Goal: Transaction & Acquisition: Purchase product/service

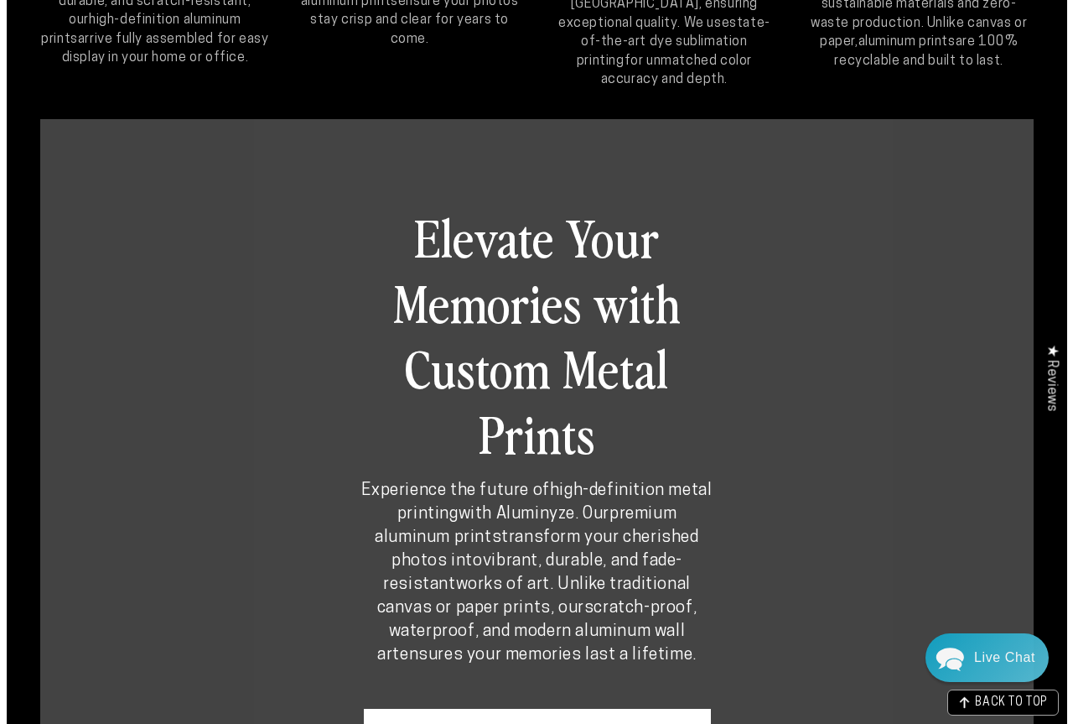
scroll to position [923, 0]
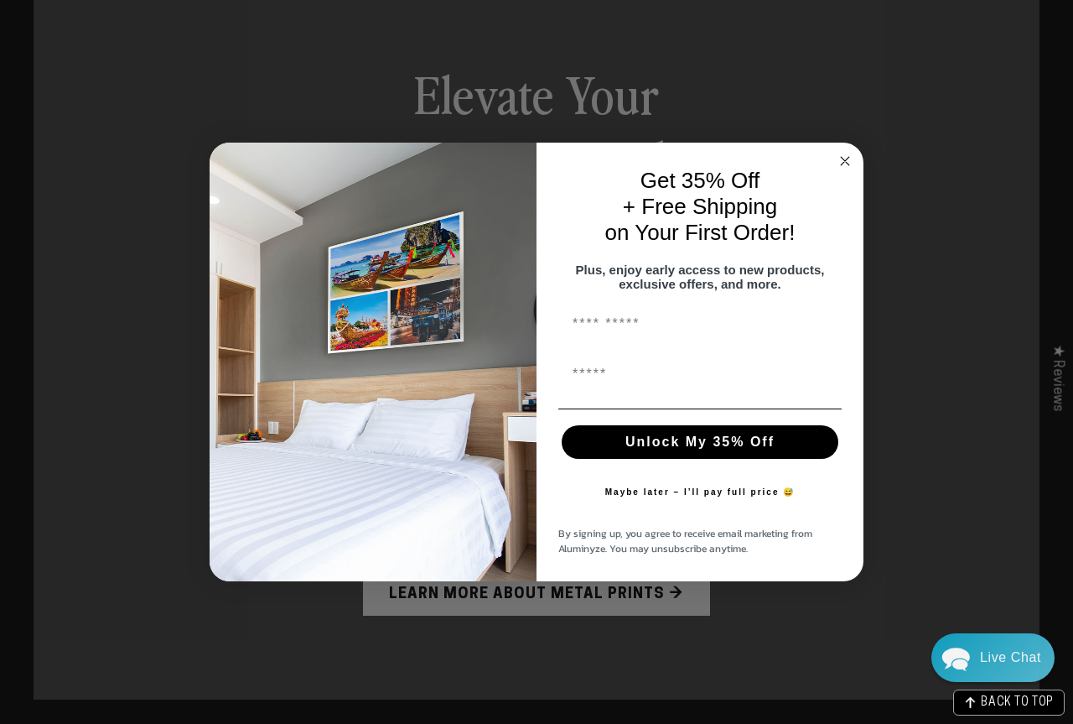
click at [845, 151] on circle "Close dialog" at bounding box center [845, 160] width 19 height 19
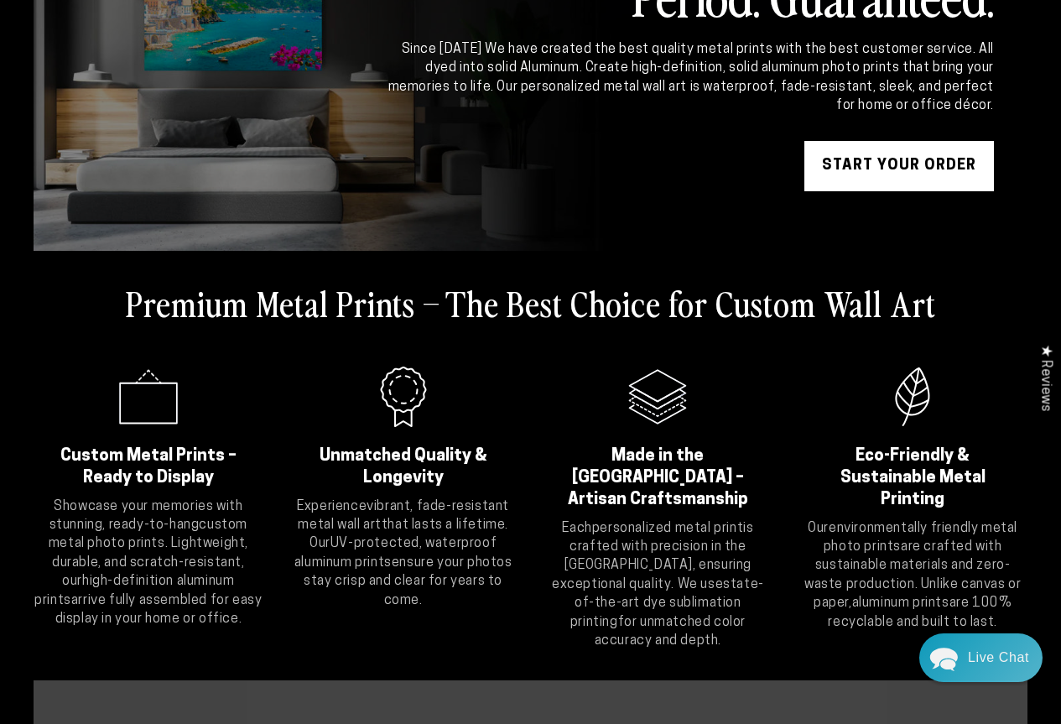
scroll to position [0, 0]
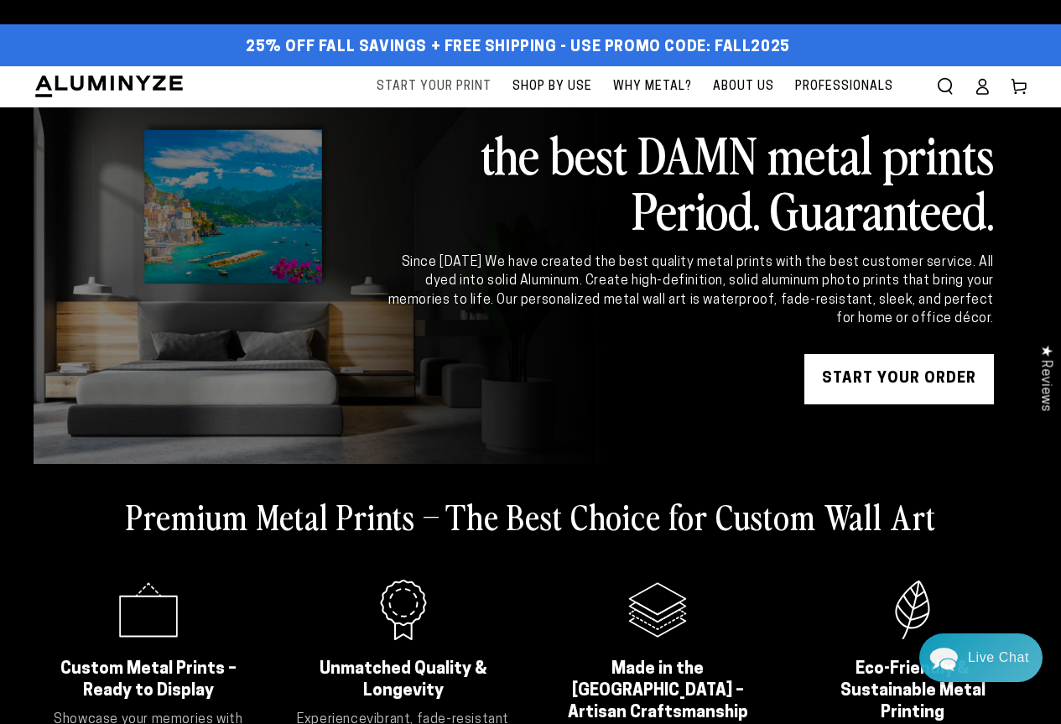
click at [458, 84] on span "Start Your Print" at bounding box center [434, 86] width 115 height 21
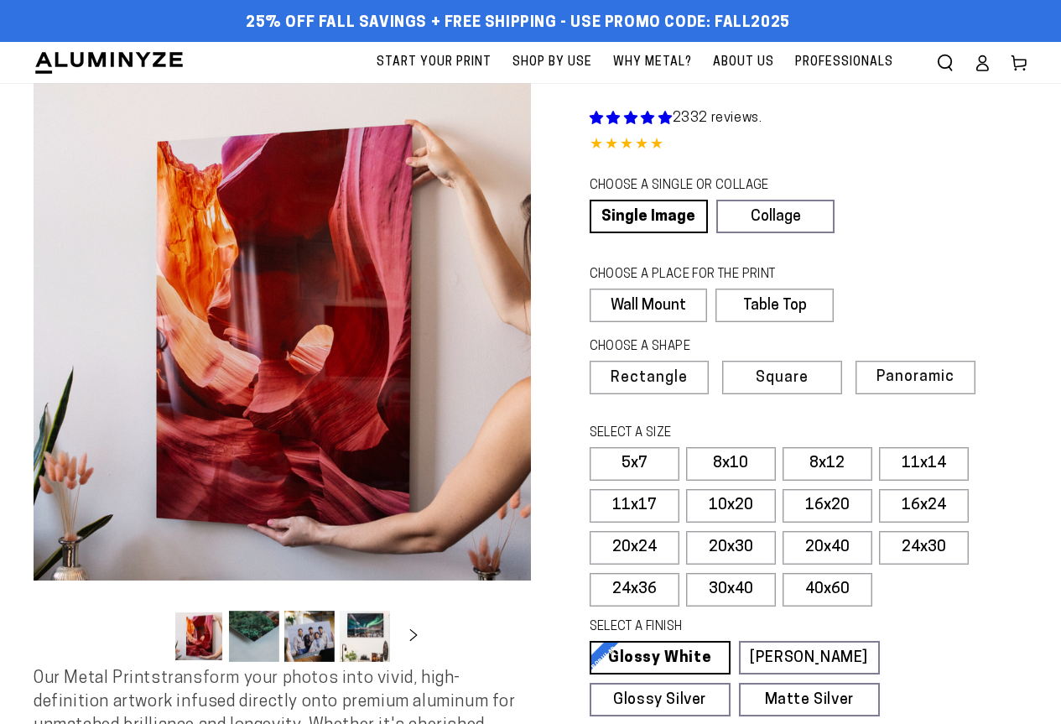
select select "**********"
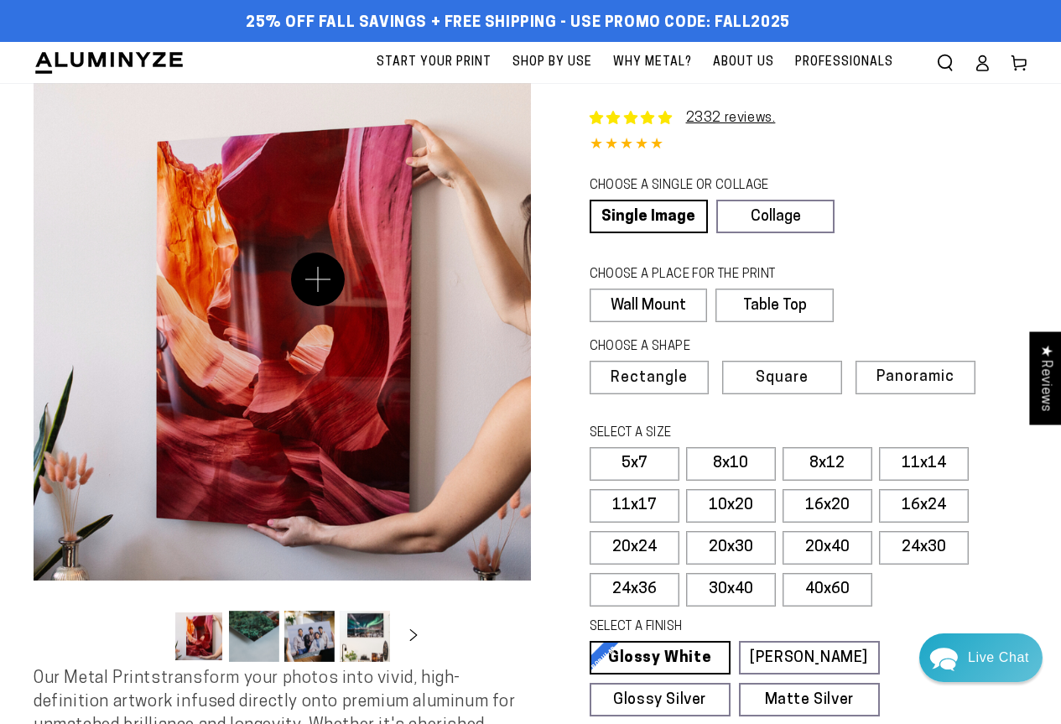
drag, startPoint x: 209, startPoint y: 264, endPoint x: 318, endPoint y: 279, distance: 110.1
click at [318, 279] on button "Open media 1 in modal" at bounding box center [282, 331] width 497 height 497
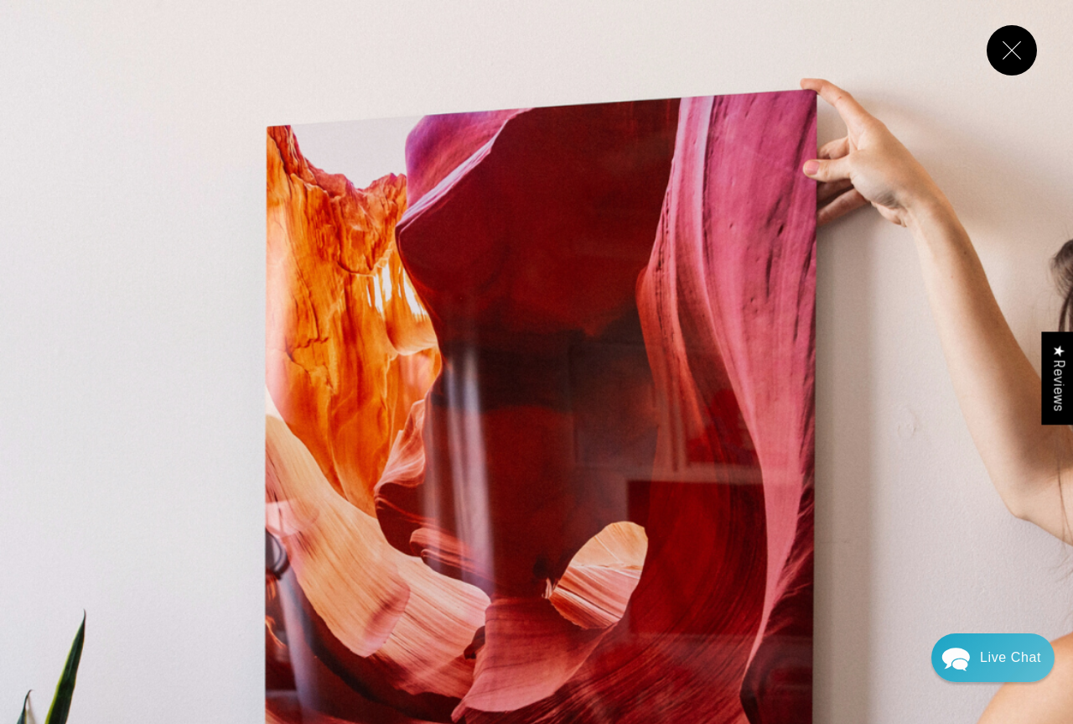
click at [1031, 48] on button "Close" at bounding box center [1012, 50] width 50 height 50
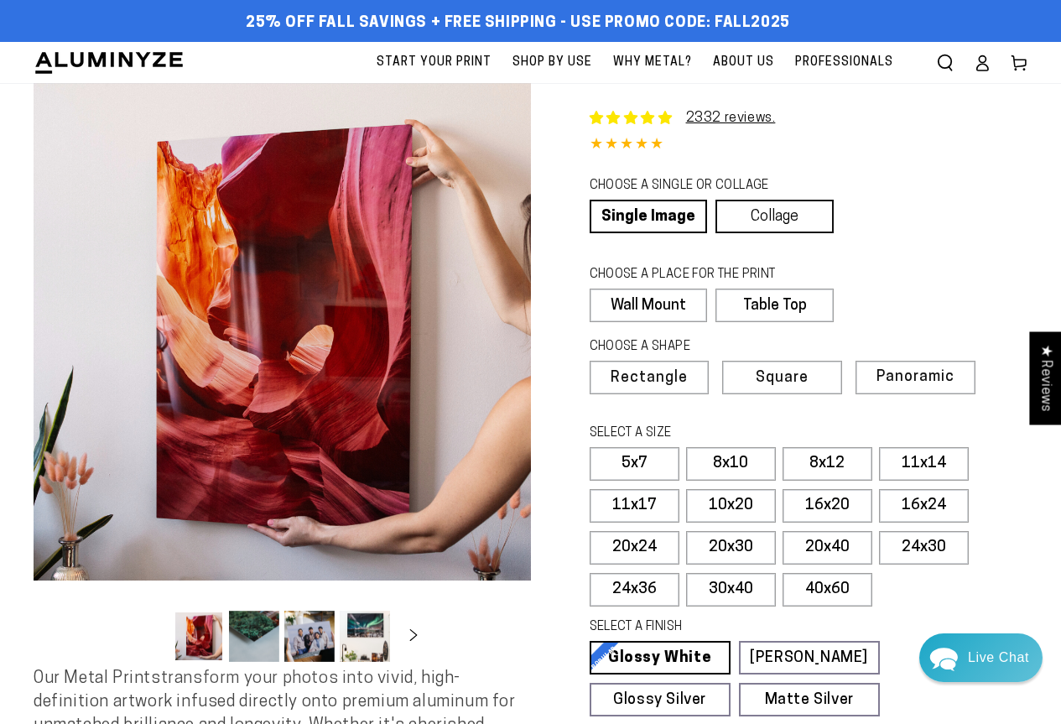
click at [767, 201] on link "Collage" at bounding box center [774, 217] width 118 height 34
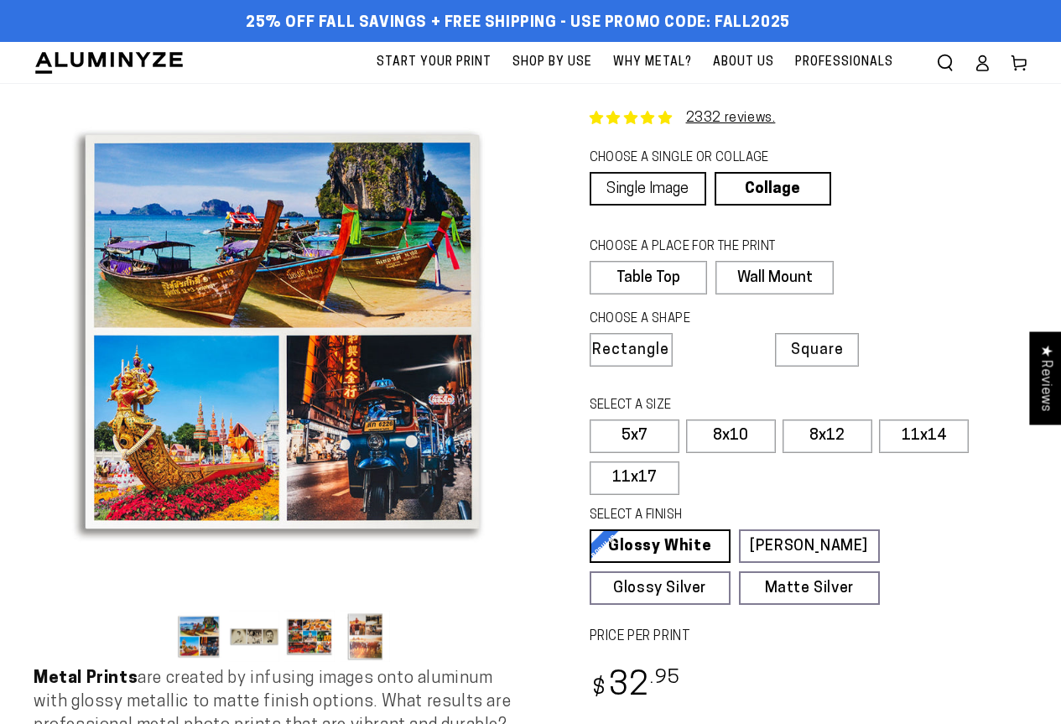
click at [640, 191] on link "Single Image" at bounding box center [648, 189] width 117 height 34
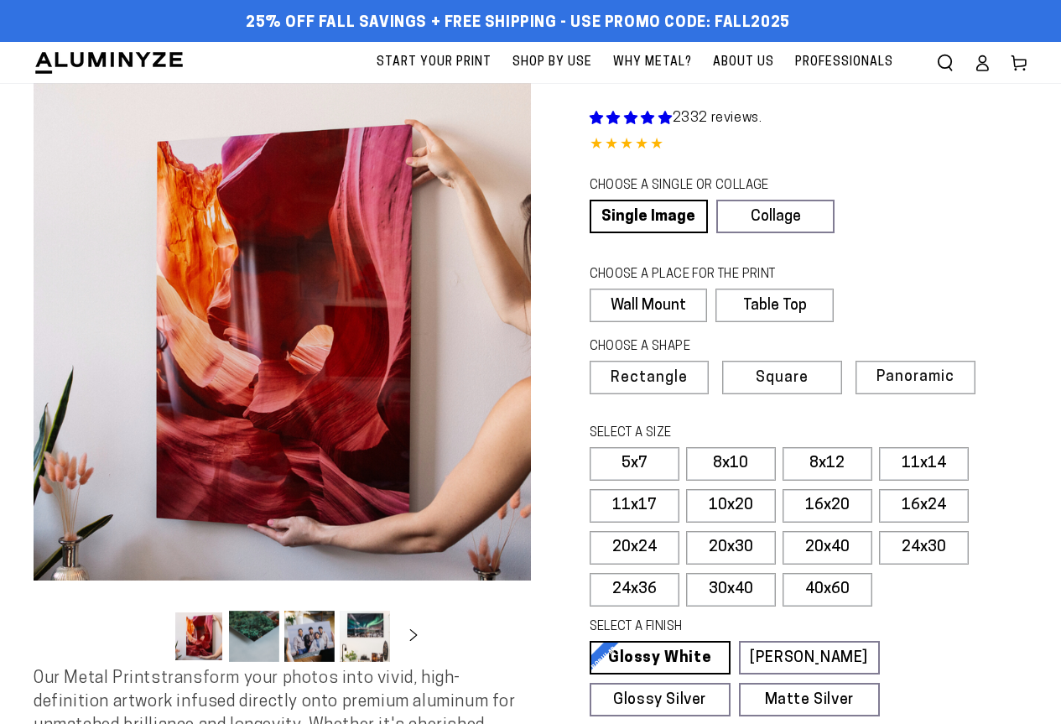
select select "**********"
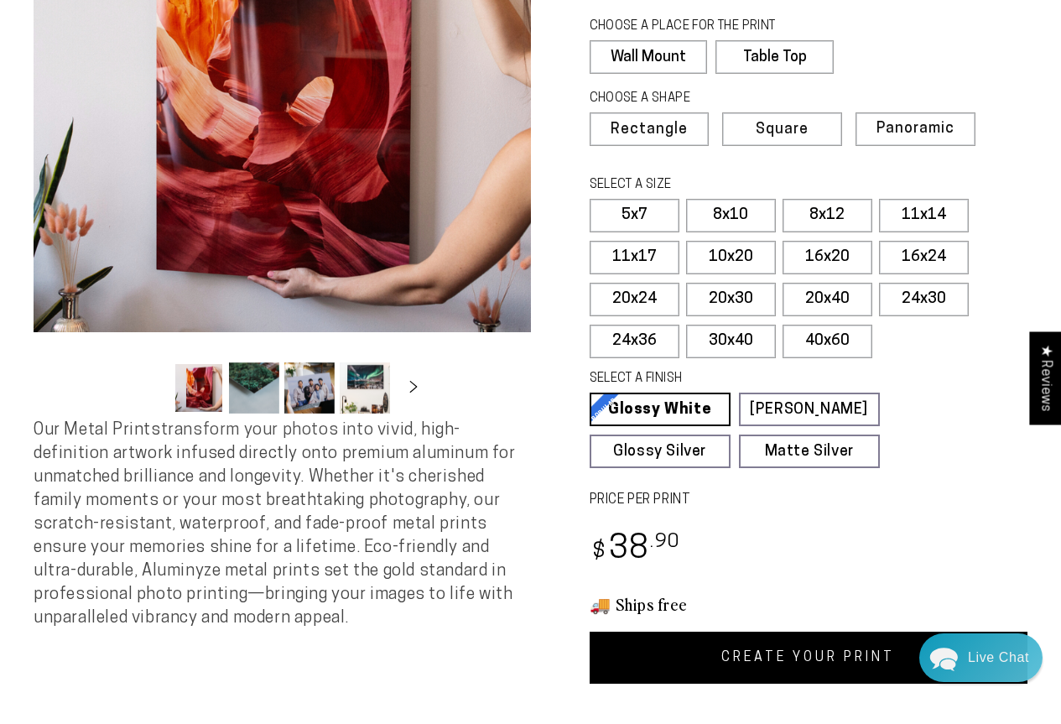
scroll to position [335, 0]
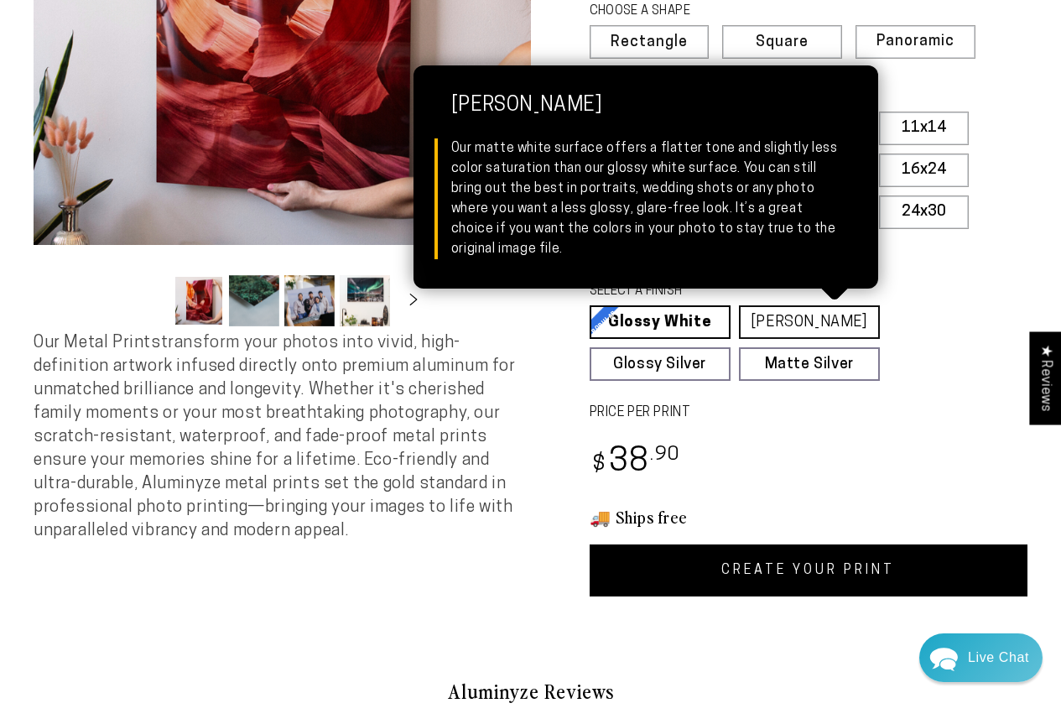
click at [803, 316] on link "Matte White Matte White Our matte white surface offers a flatter tone and sligh…" at bounding box center [809, 322] width 141 height 34
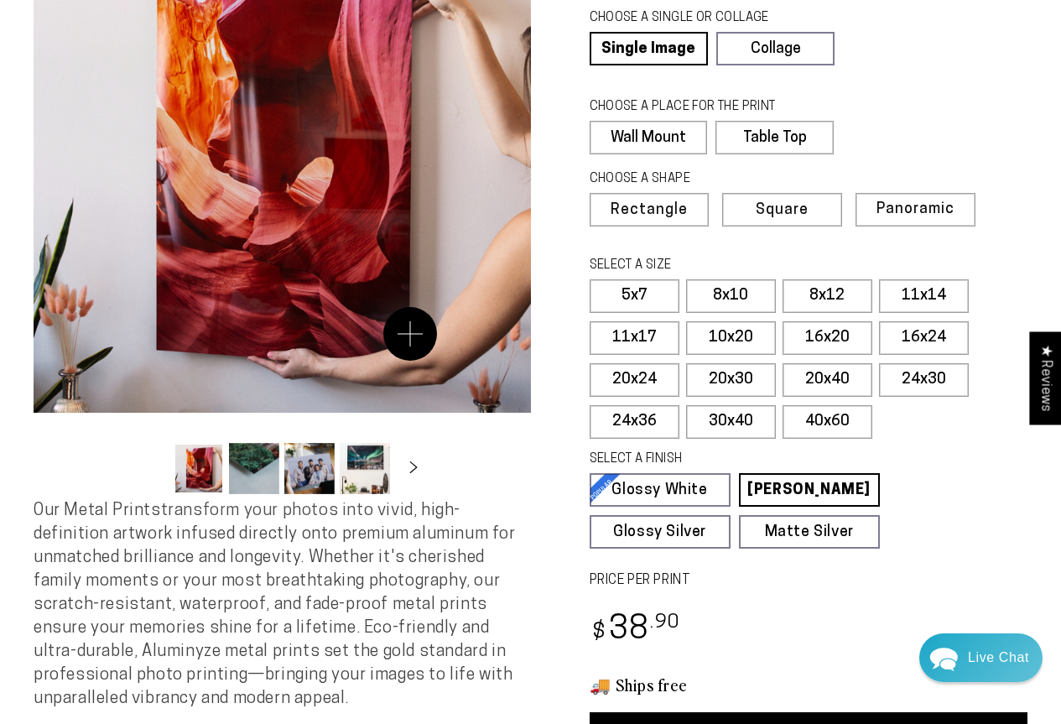
scroll to position [84, 0]
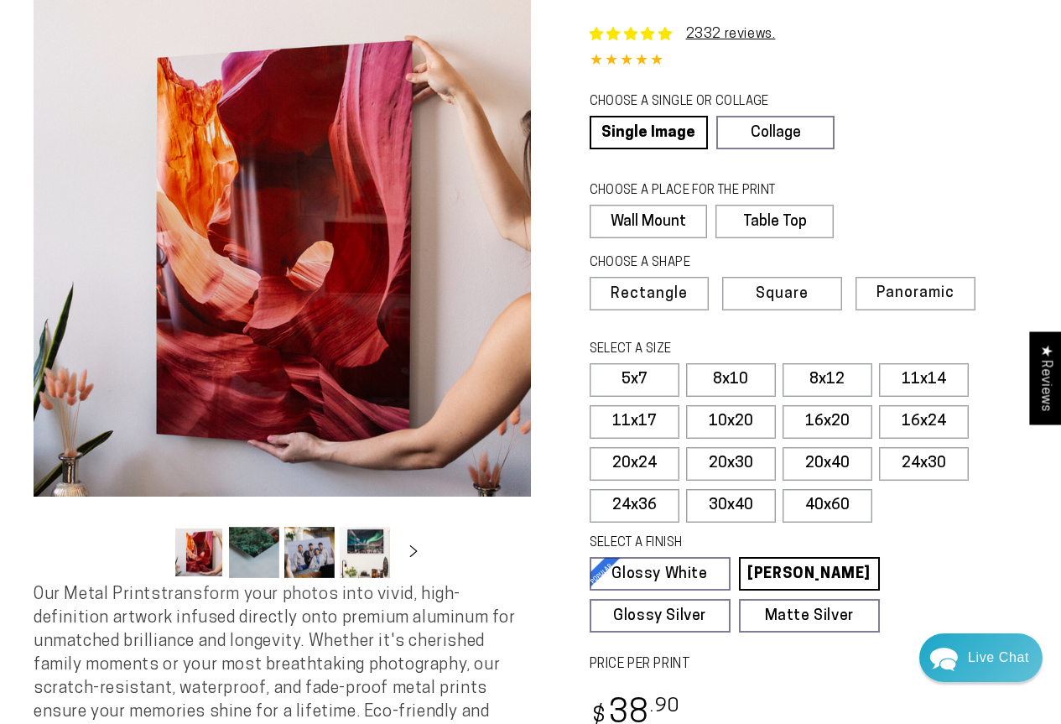
click at [233, 579] on ul "Gallery Viewer" at bounding box center [282, 552] width 226 height 61
click at [247, 555] on button "Load image 2 in gallery view" at bounding box center [254, 552] width 50 height 51
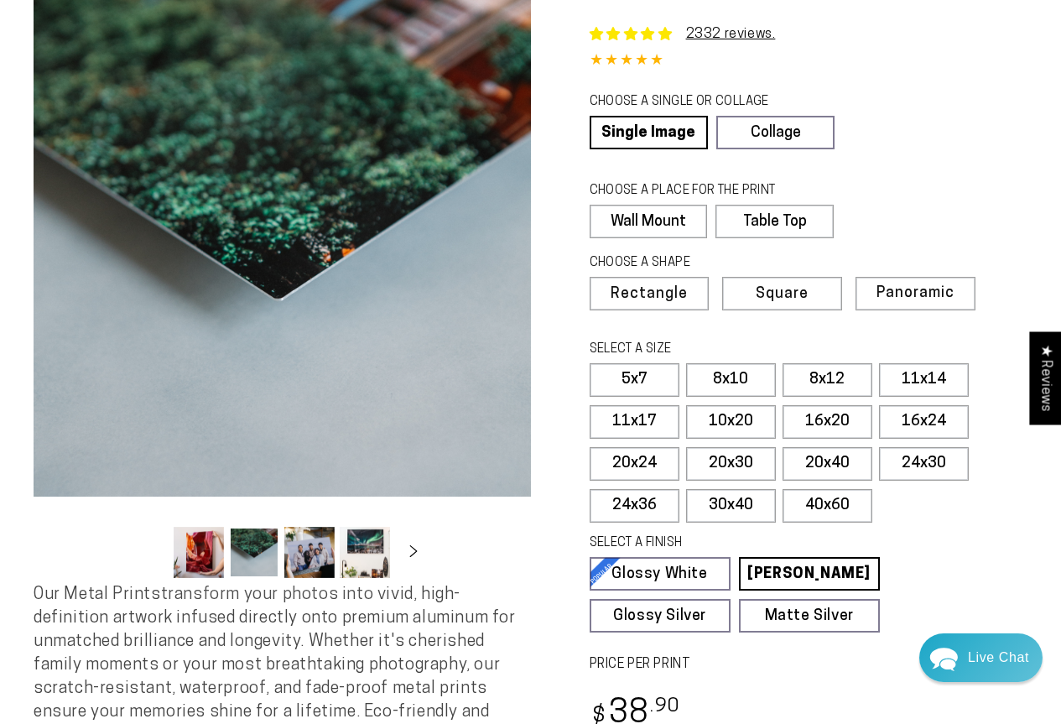
click at [299, 544] on button "Load image 3 in gallery view" at bounding box center [309, 552] width 50 height 51
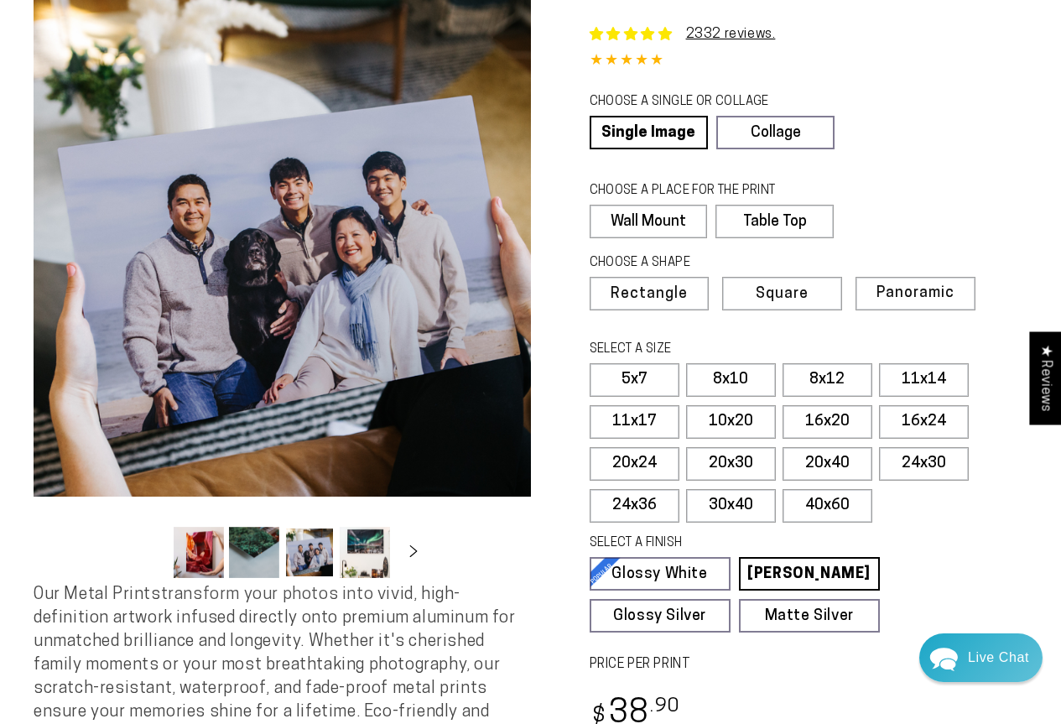
click at [346, 539] on button "Load image 4 in gallery view" at bounding box center [365, 552] width 50 height 51
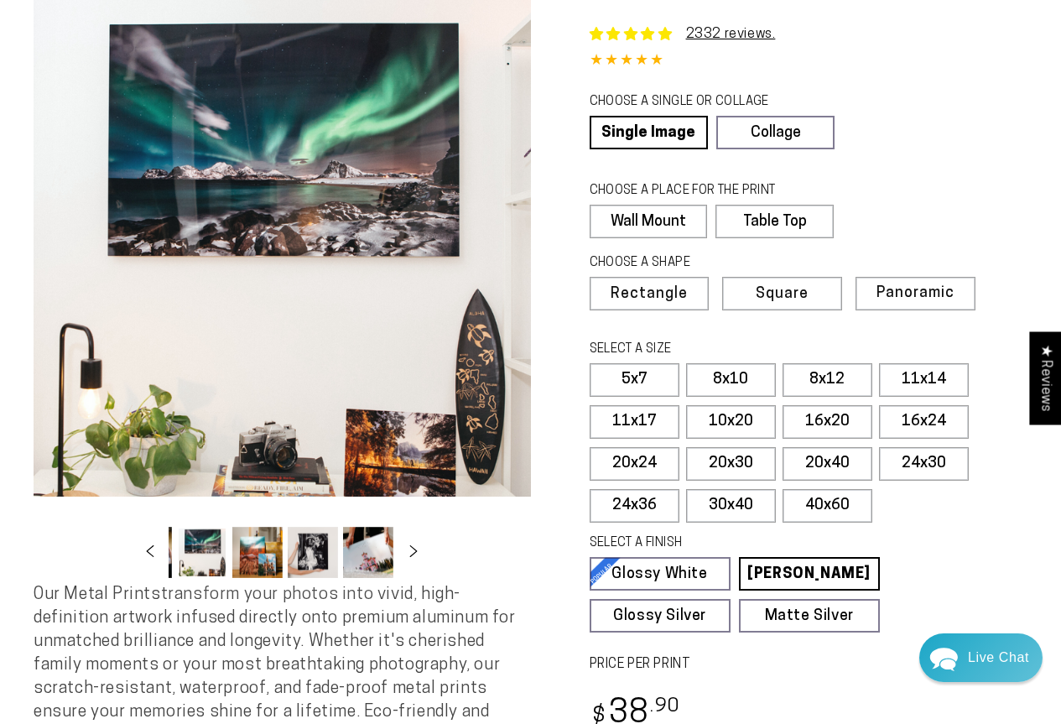
click at [384, 540] on button "Load image 7 in gallery view" at bounding box center [368, 552] width 50 height 51
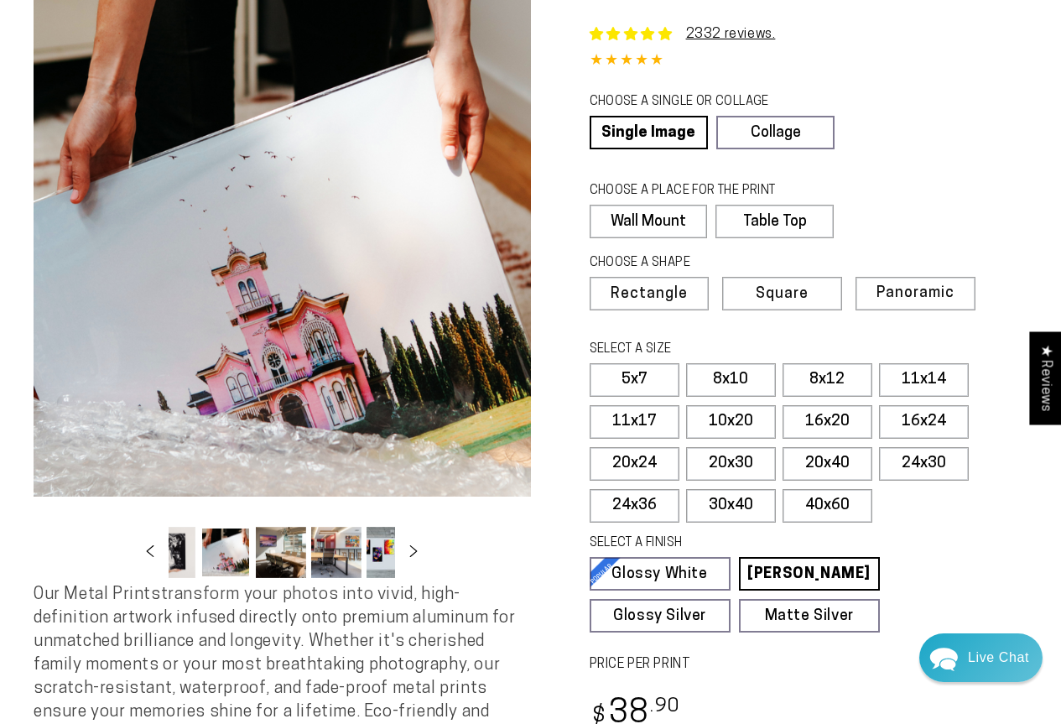
scroll to position [0, 329]
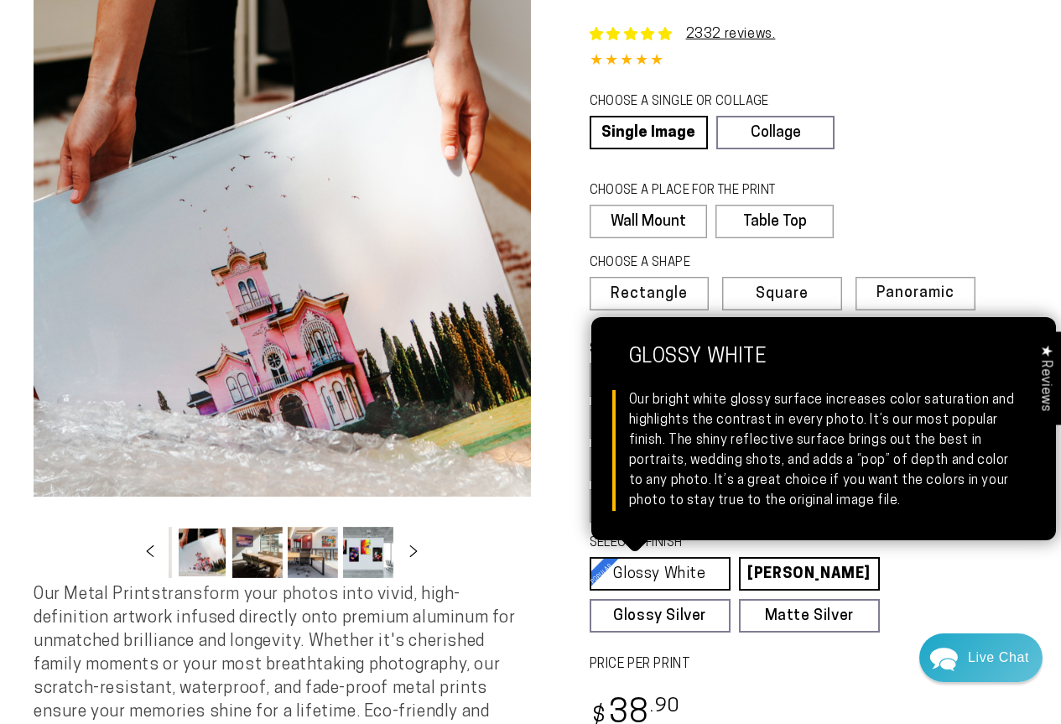
click at [620, 560] on link "Glossy White Glossy White Our bright white glossy surface increases color satur…" at bounding box center [660, 574] width 141 height 34
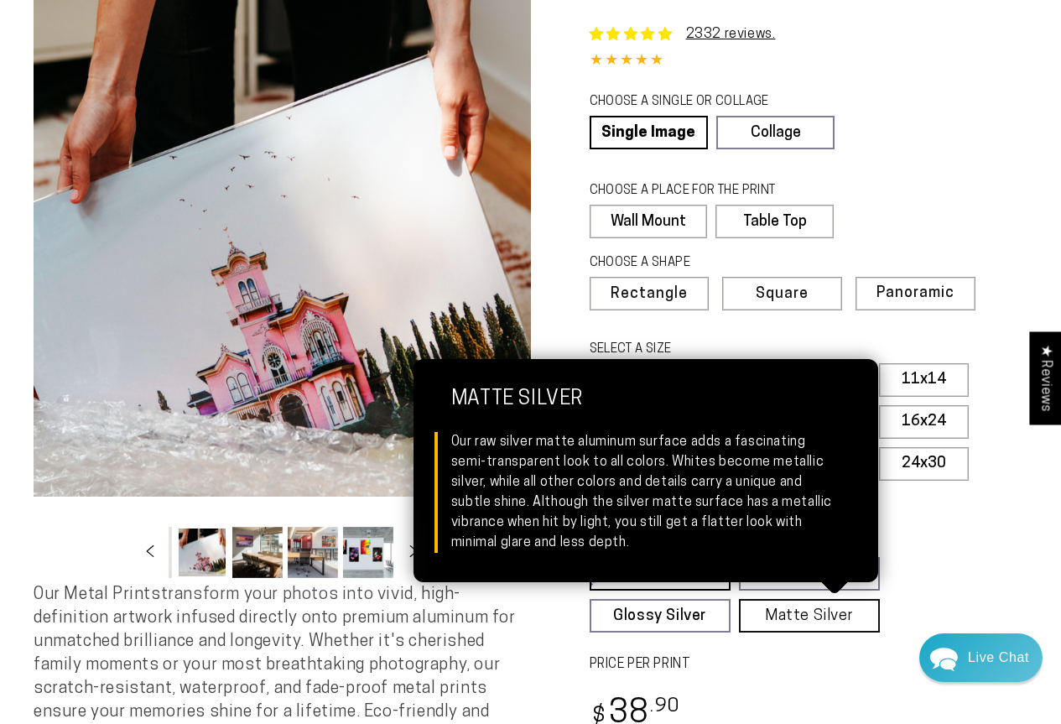
click at [782, 609] on link "Matte Silver Matte Silver Our raw silver matte aluminum surface adds a fascinat…" at bounding box center [809, 616] width 141 height 34
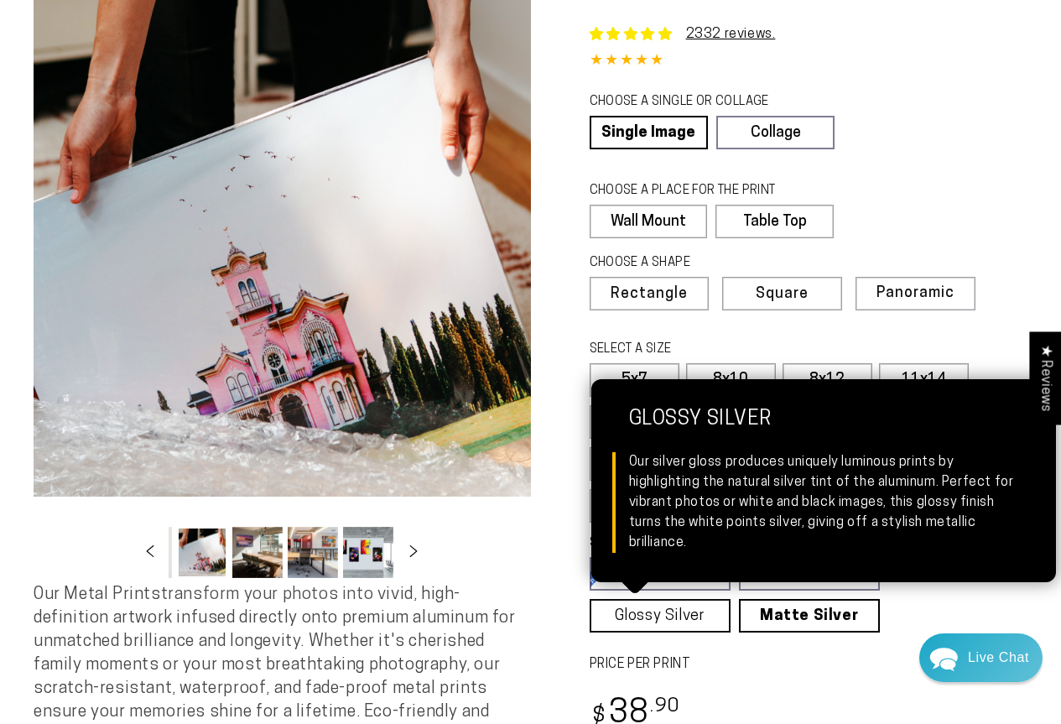
click at [711, 611] on link "Glossy Silver Glossy Silver Our silver gloss produces uniquely luminous prints …" at bounding box center [660, 616] width 141 height 34
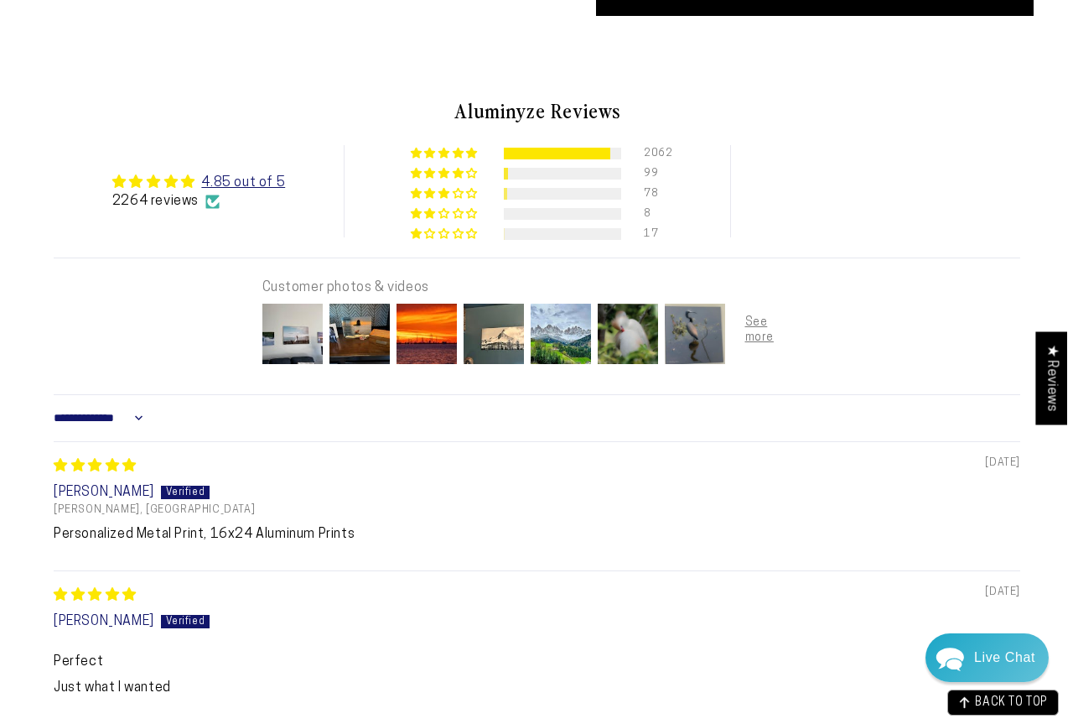
scroll to position [923, 0]
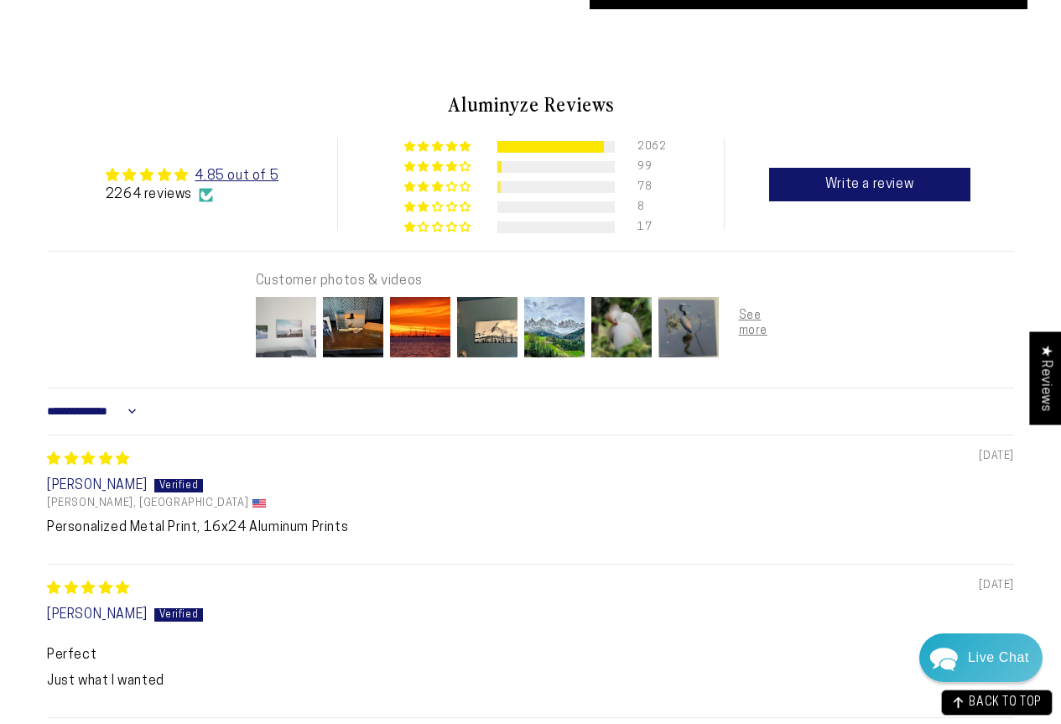
click at [267, 308] on img at bounding box center [285, 327] width 67 height 67
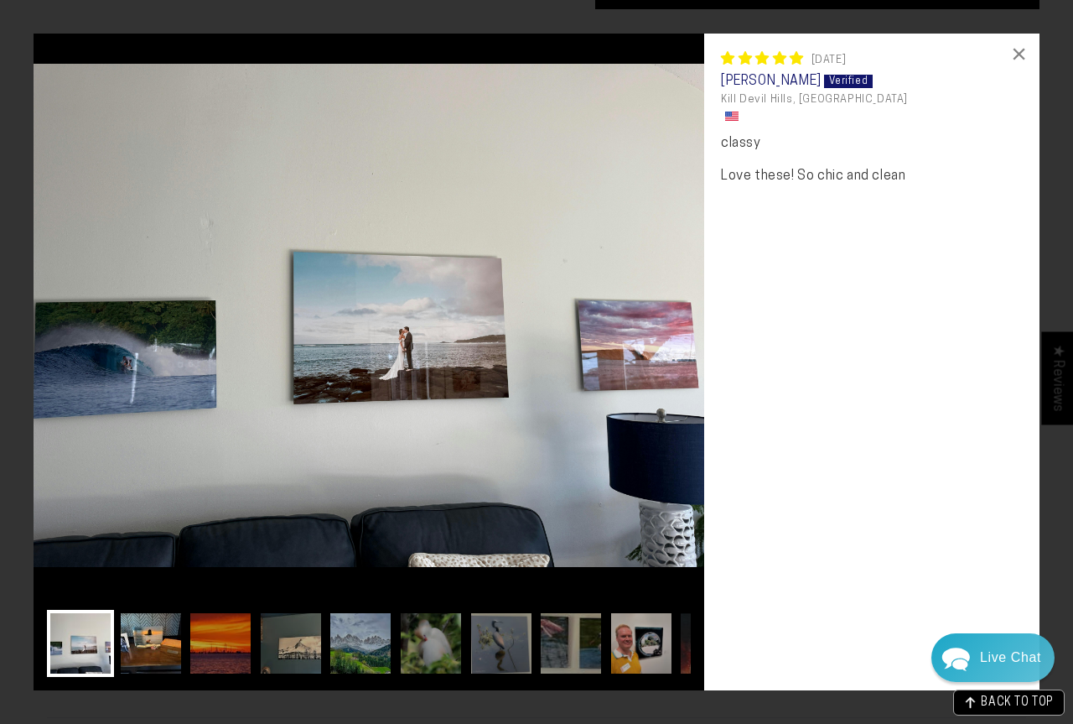
click at [163, 613] on img at bounding box center [150, 643] width 67 height 67
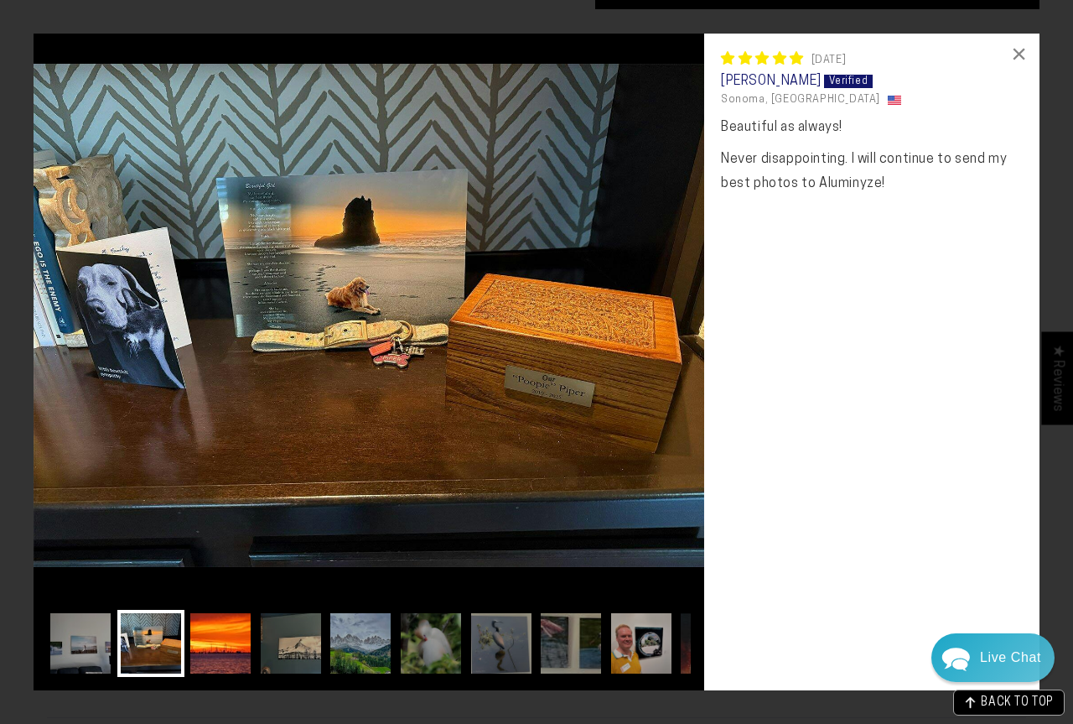
click at [220, 626] on img at bounding box center [220, 643] width 67 height 67
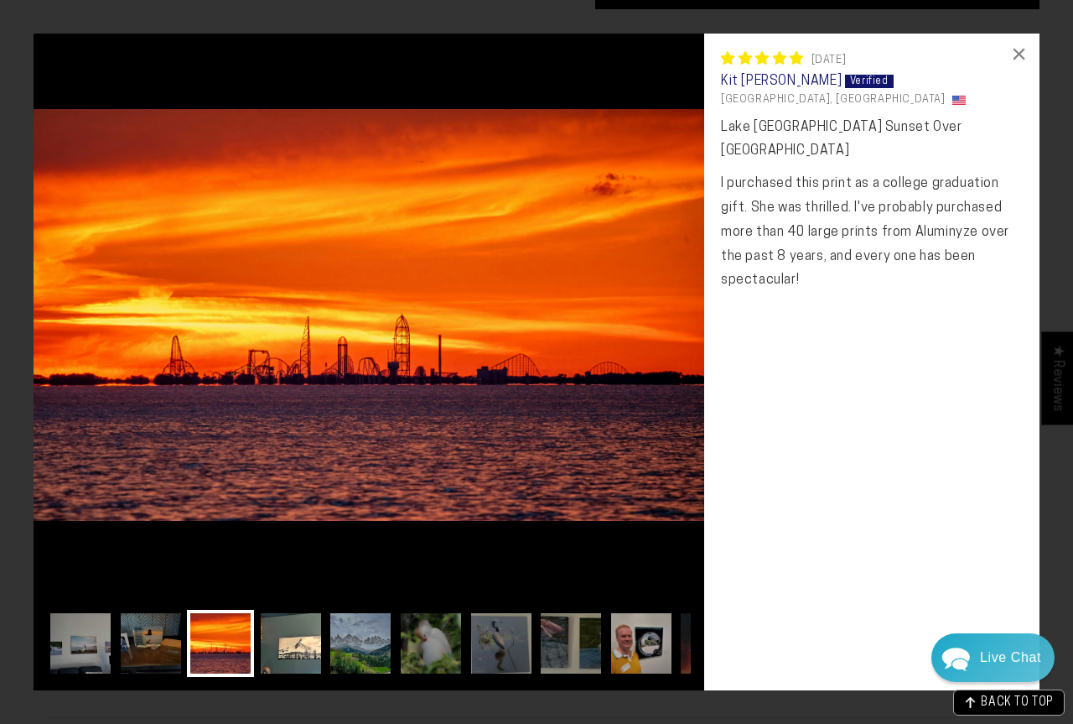
click at [291, 637] on img at bounding box center [290, 643] width 67 height 67
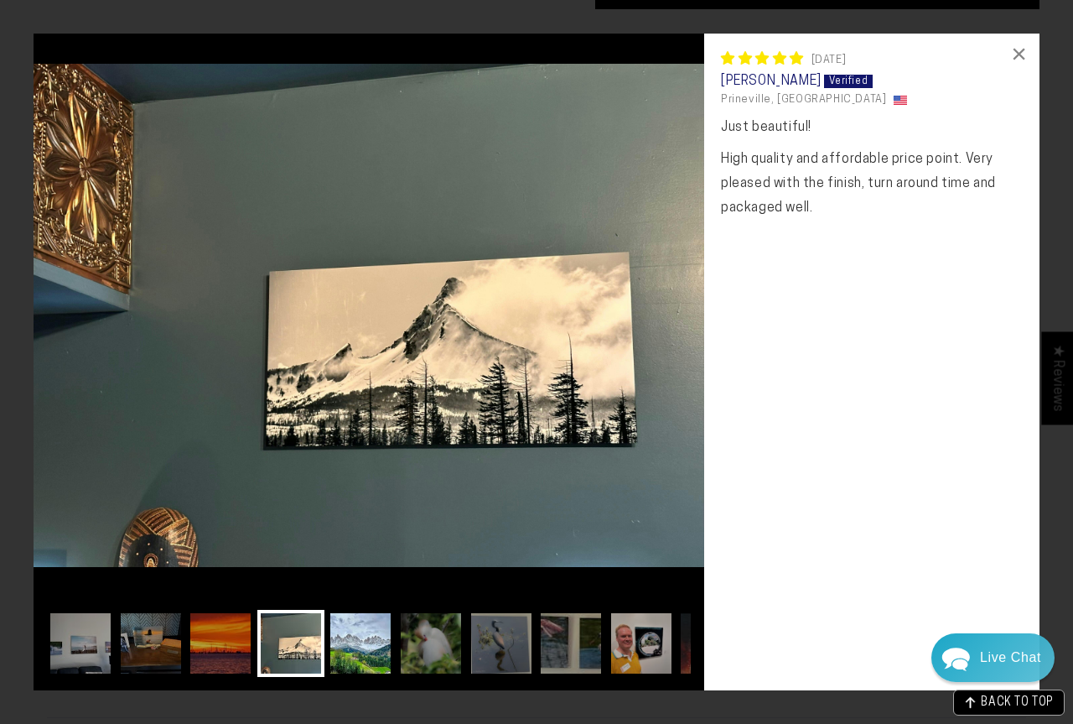
click at [335, 642] on img at bounding box center [360, 643] width 67 height 67
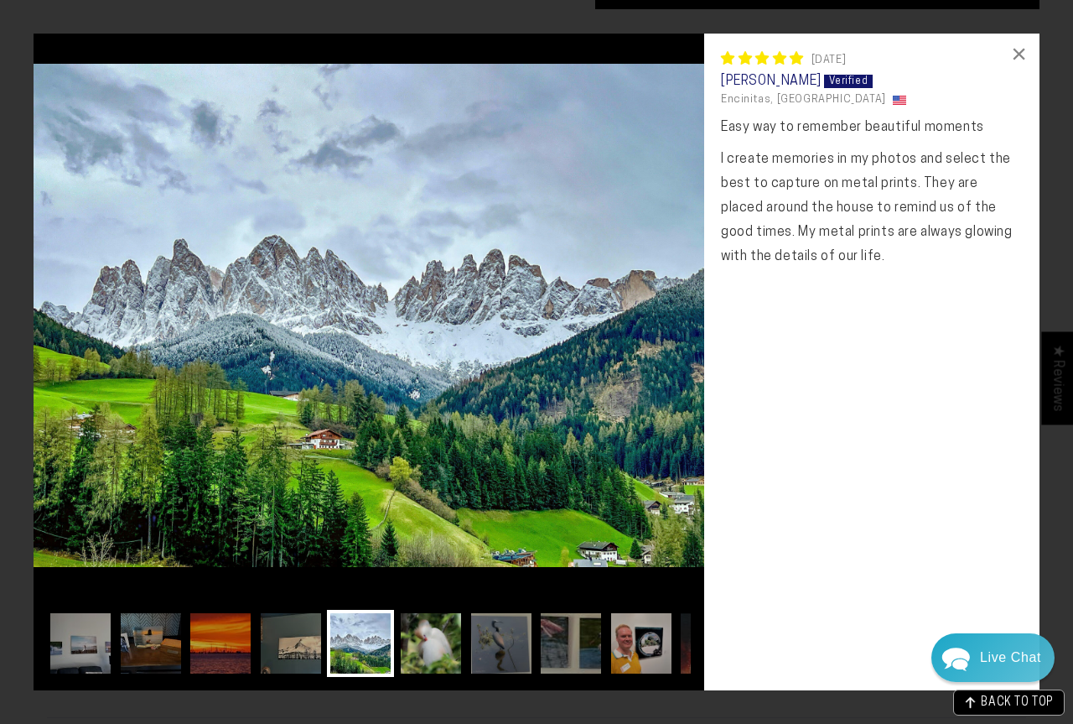
drag, startPoint x: 405, startPoint y: 647, endPoint x: 450, endPoint y: 646, distance: 44.5
click at [406, 647] on img at bounding box center [431, 643] width 67 height 67
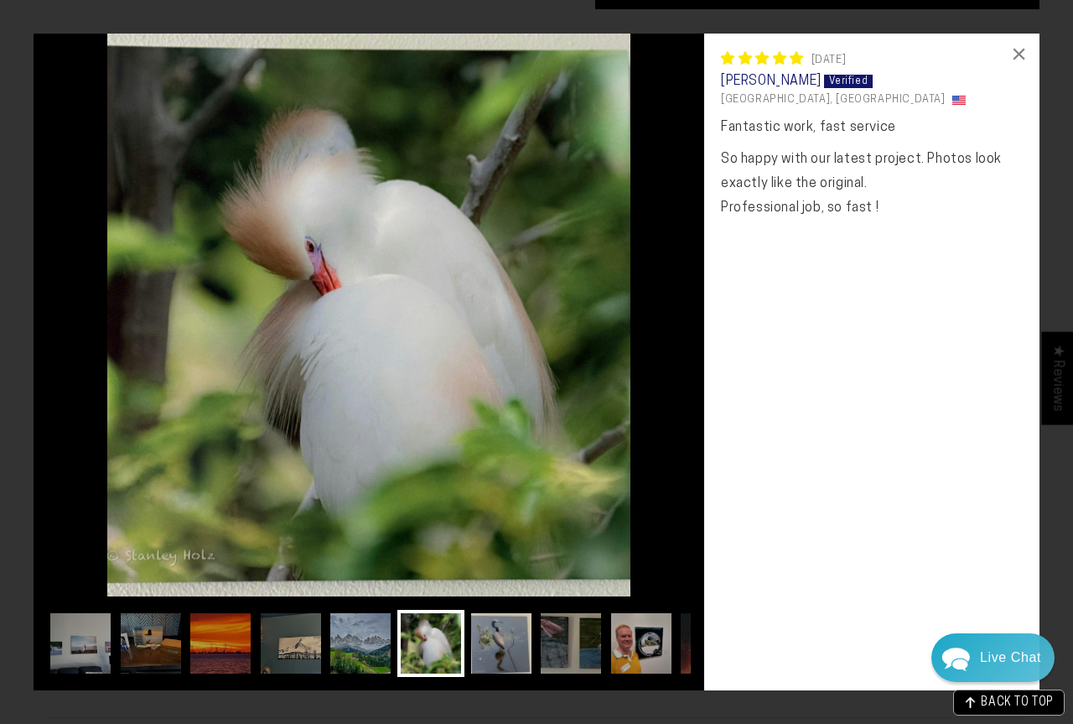
click at [493, 647] on img at bounding box center [501, 643] width 67 height 67
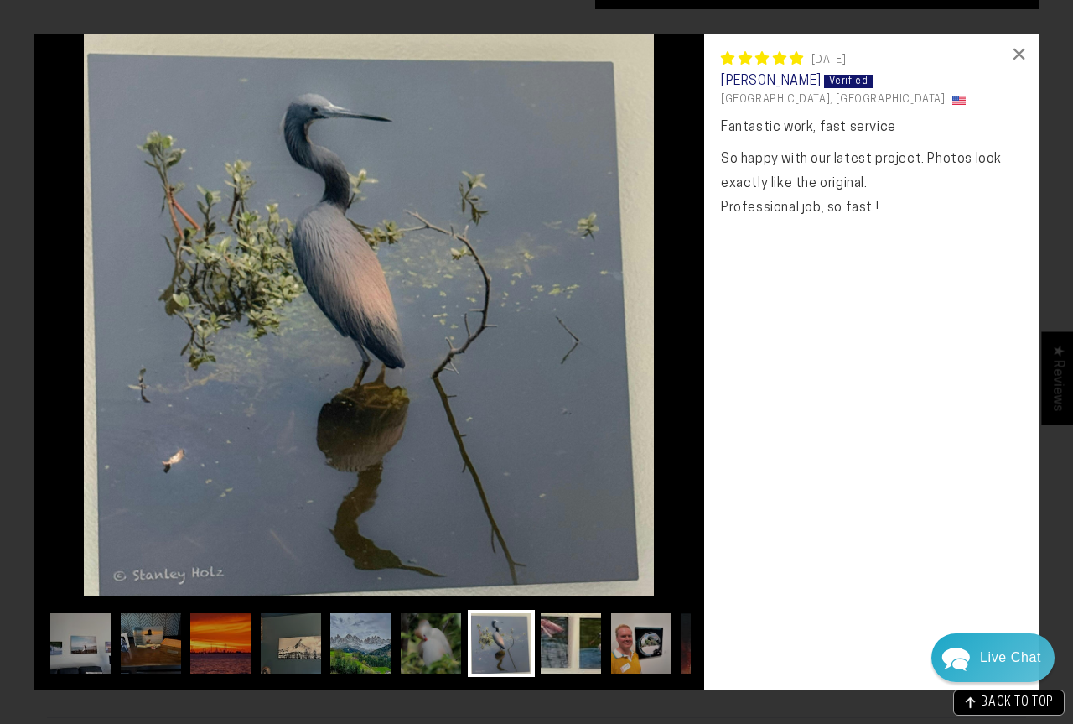
click at [551, 648] on img at bounding box center [571, 643] width 67 height 67
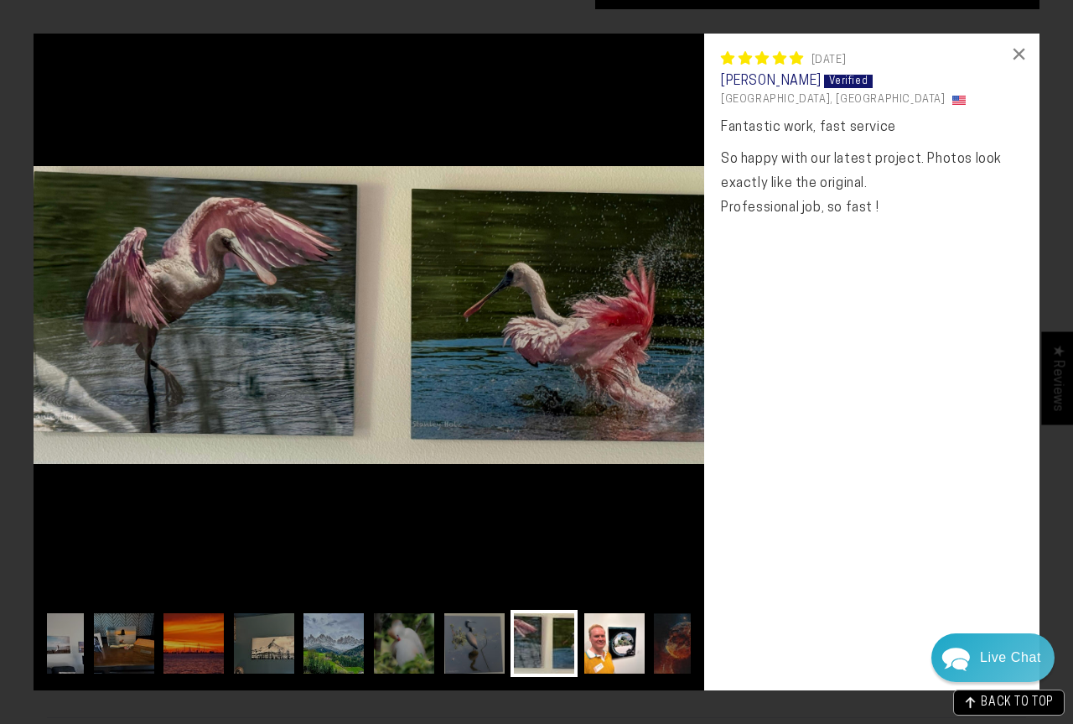
click at [592, 650] on img at bounding box center [614, 643] width 67 height 67
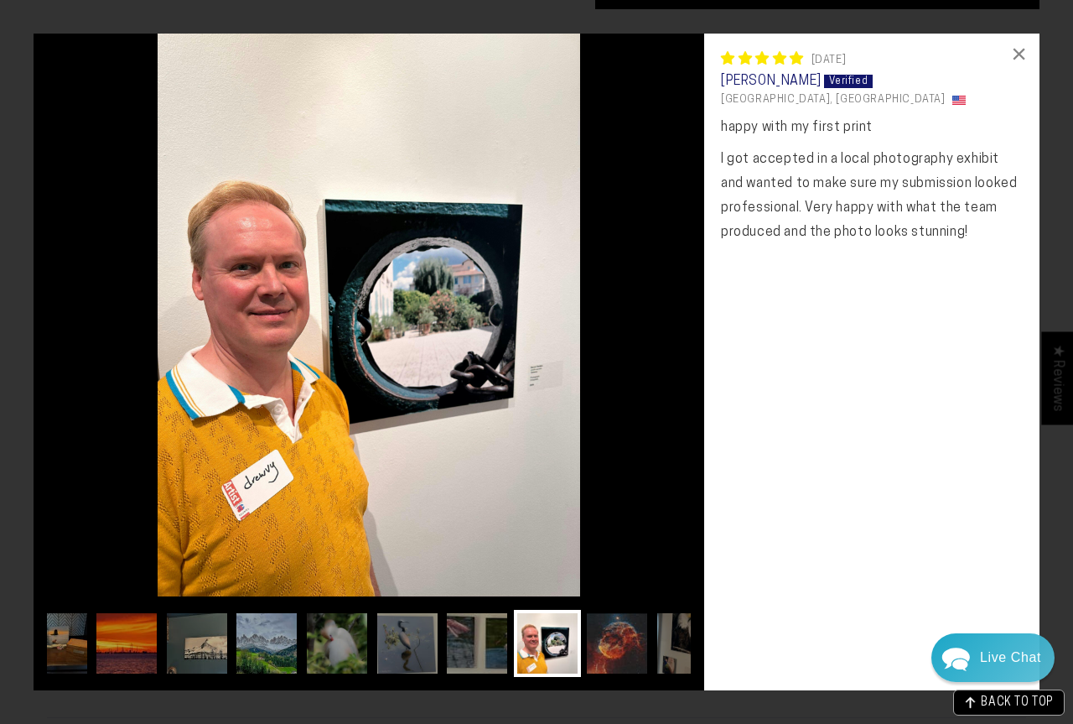
click at [610, 649] on img at bounding box center [617, 643] width 67 height 67
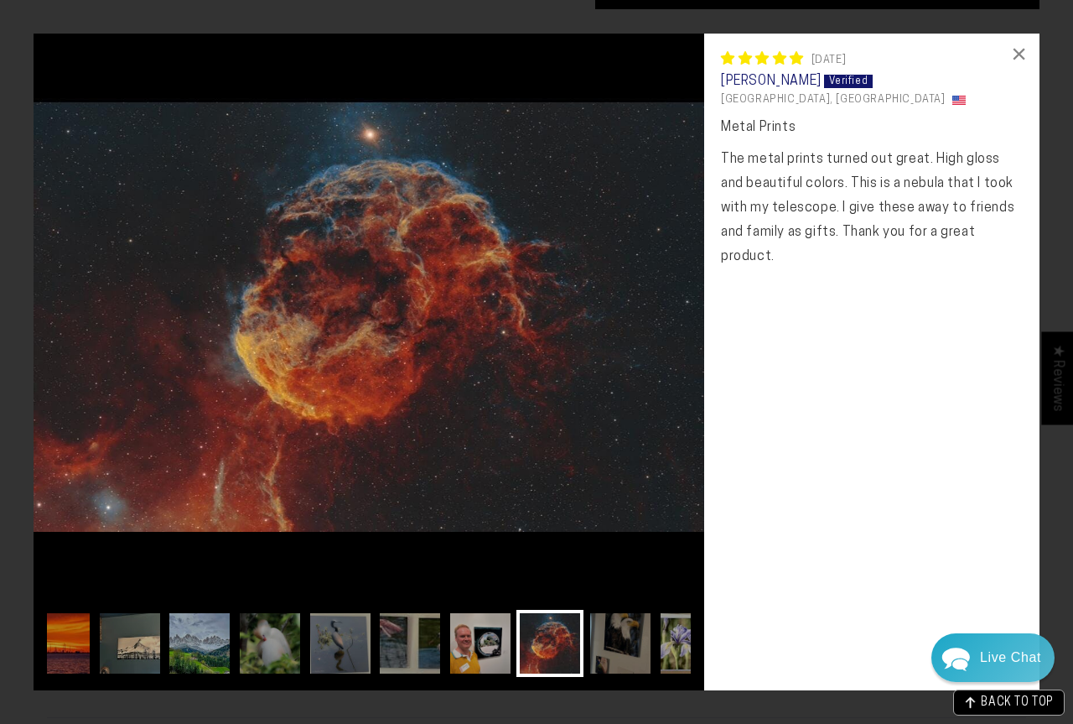
click at [610, 649] on img at bounding box center [620, 643] width 67 height 67
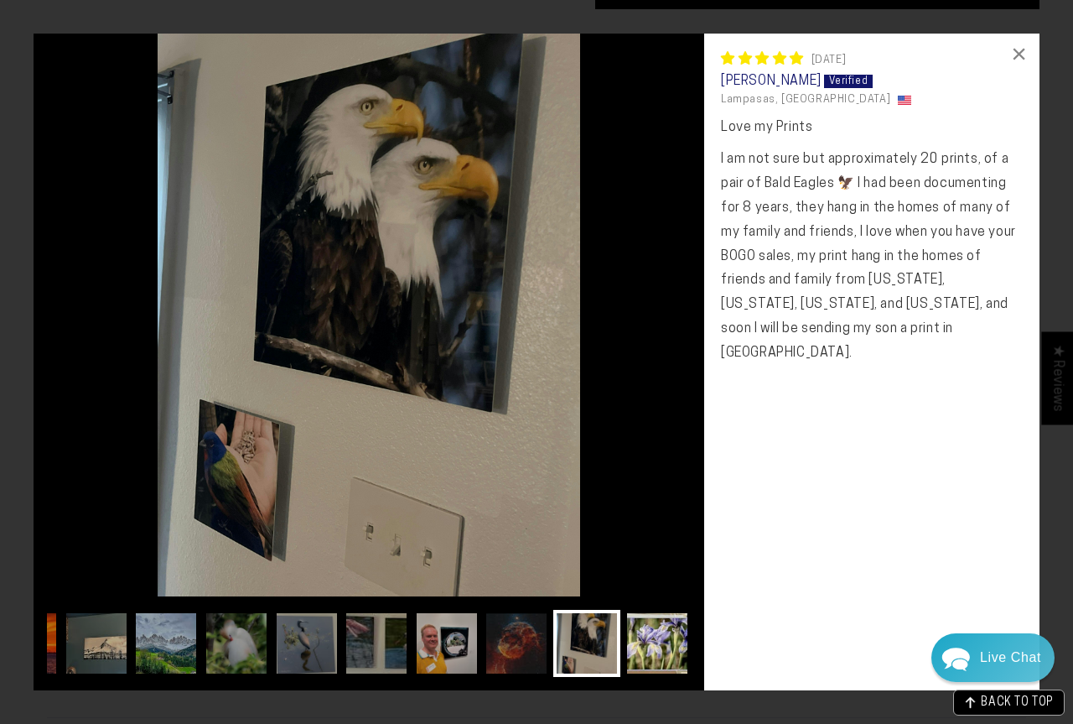
click at [634, 648] on img at bounding box center [657, 643] width 67 height 67
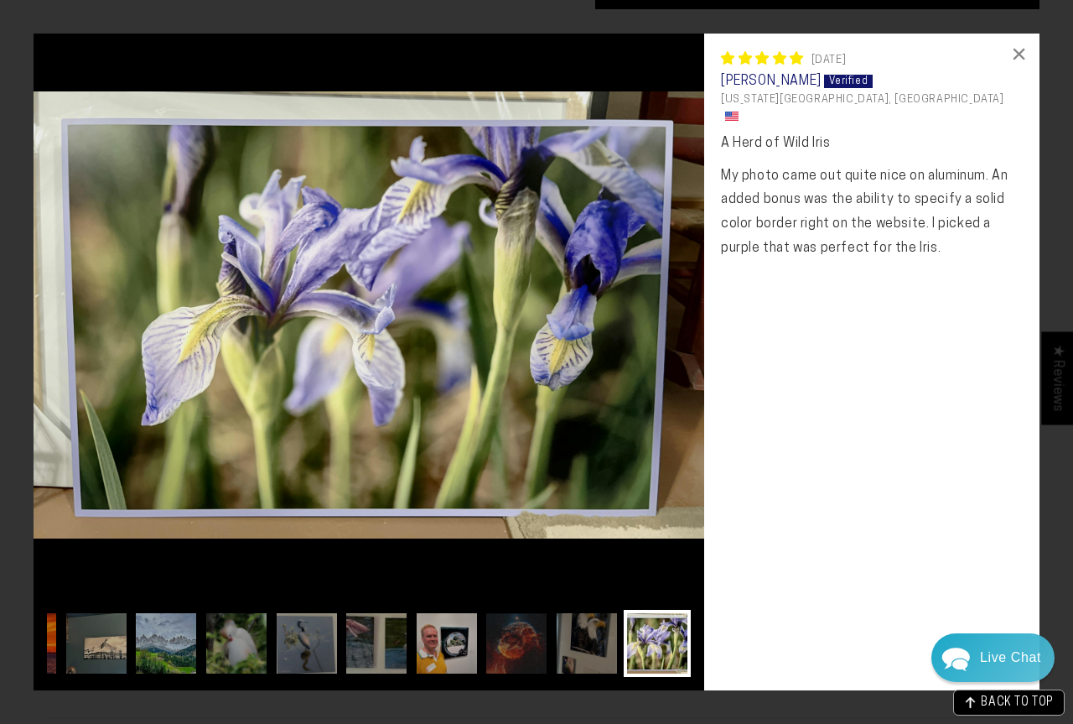
click at [634, 648] on img at bounding box center [657, 643] width 67 height 67
